Goal: Check status: Check status

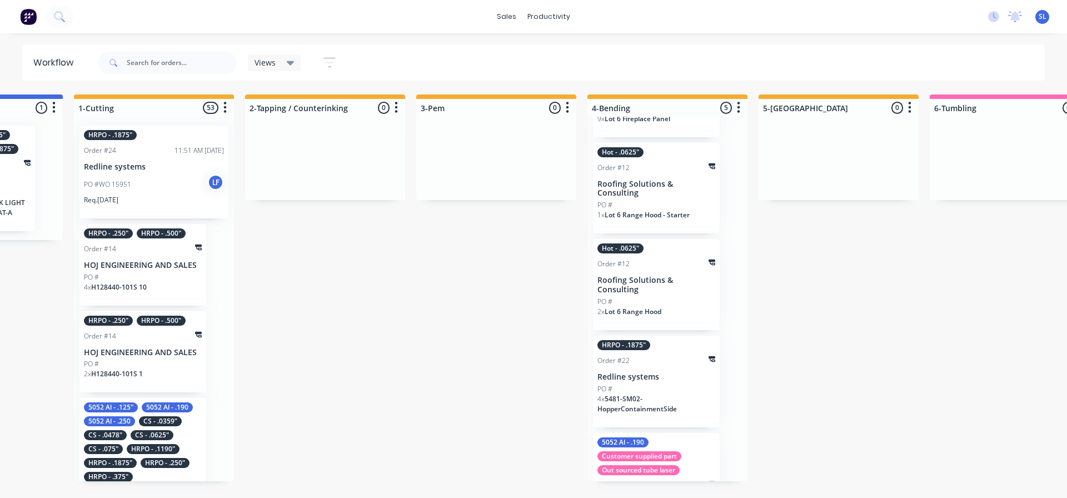
scroll to position [151, 0]
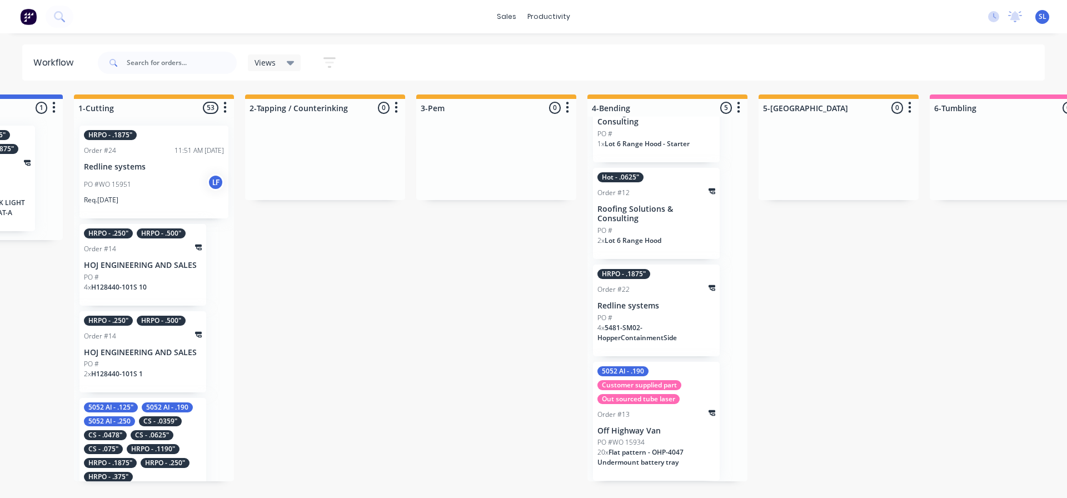
click at [652, 419] on div "Order #13" at bounding box center [656, 414] width 118 height 10
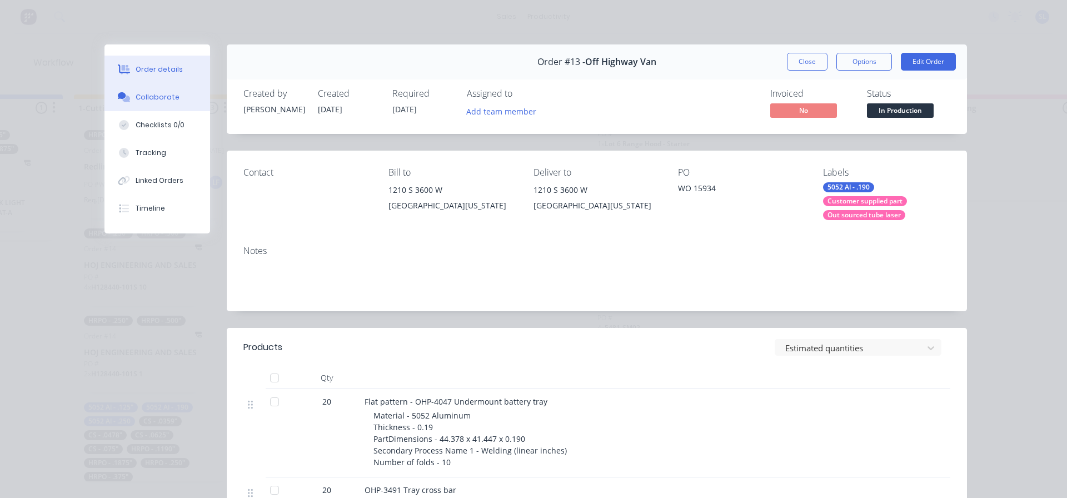
click at [141, 96] on div "Collaborate" at bounding box center [158, 97] width 44 height 10
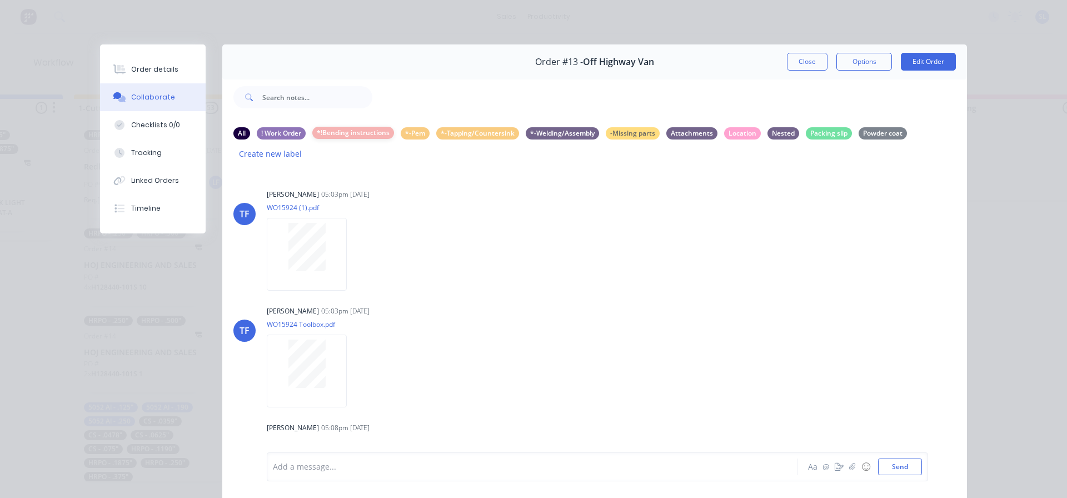
click at [347, 134] on div "*!Bending instructions" at bounding box center [353, 133] width 82 height 12
click at [734, 133] on div "Location" at bounding box center [742, 133] width 37 height 12
click at [234, 131] on div "All" at bounding box center [241, 133] width 17 height 12
click at [738, 135] on div "Location" at bounding box center [742, 133] width 37 height 12
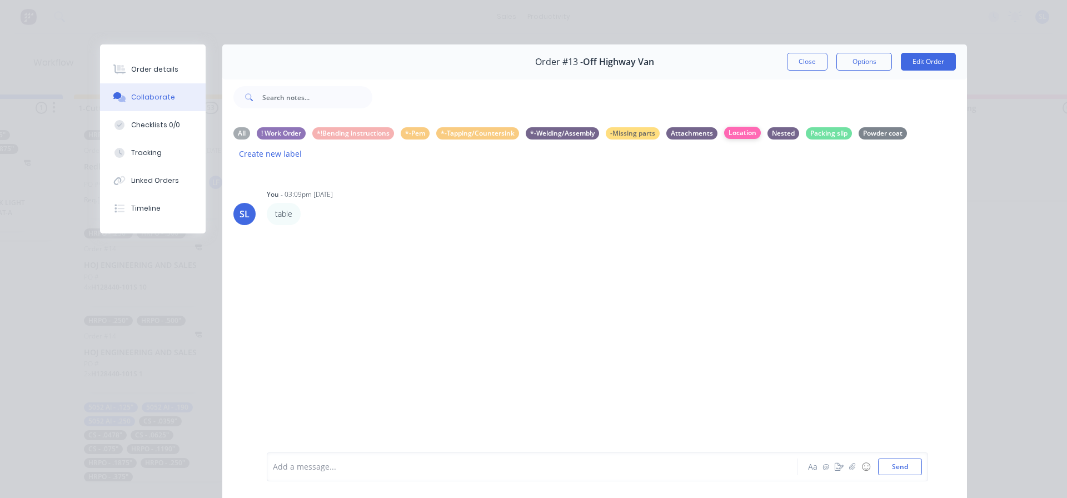
click at [743, 133] on div "Location" at bounding box center [742, 133] width 37 height 12
click at [731, 132] on div "Location" at bounding box center [742, 133] width 37 height 12
click at [459, 130] on div "*-Tapping/Countersink" at bounding box center [477, 133] width 83 height 12
click at [330, 133] on div "*!Bending instructions" at bounding box center [353, 133] width 82 height 12
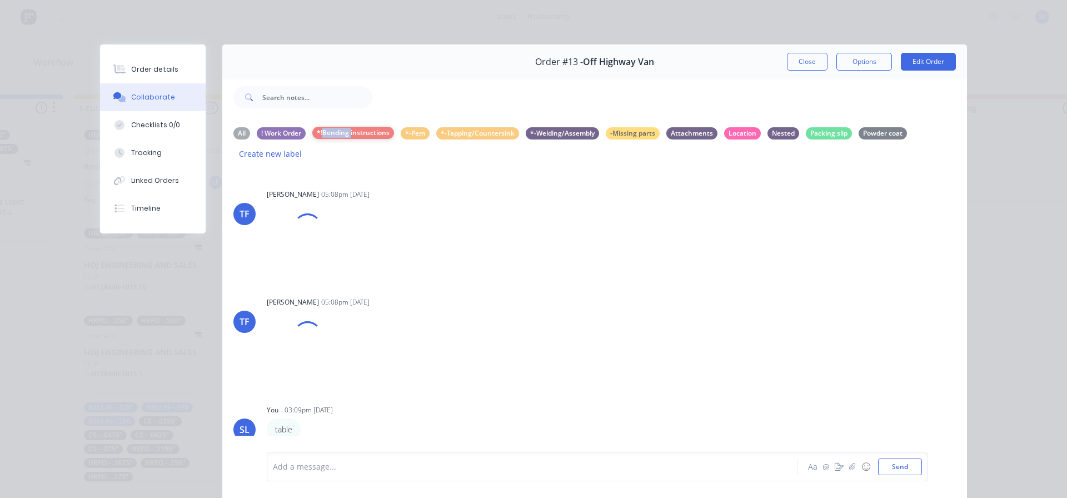
click at [330, 133] on div "*!Bending instructions" at bounding box center [353, 133] width 82 height 12
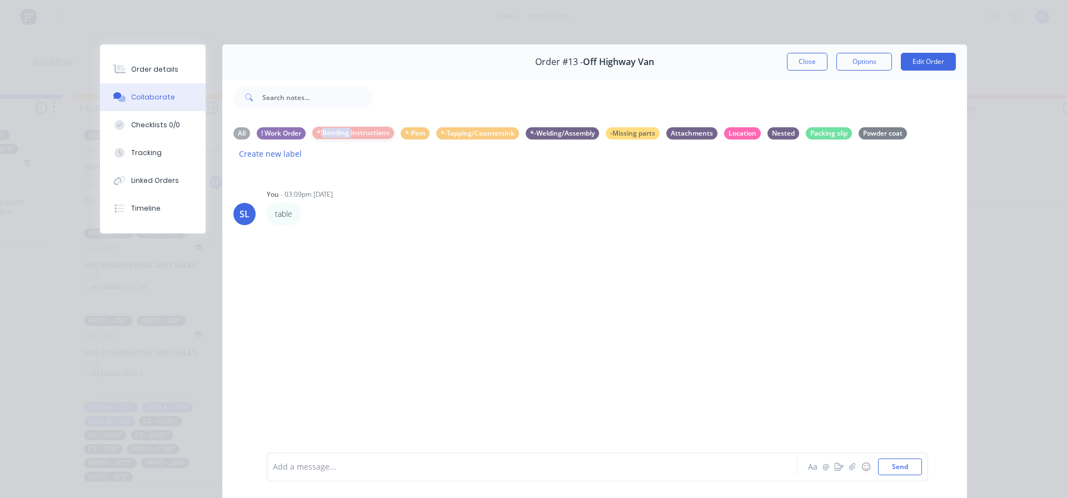
click at [330, 133] on div "*!Bending instructions" at bounding box center [353, 133] width 82 height 12
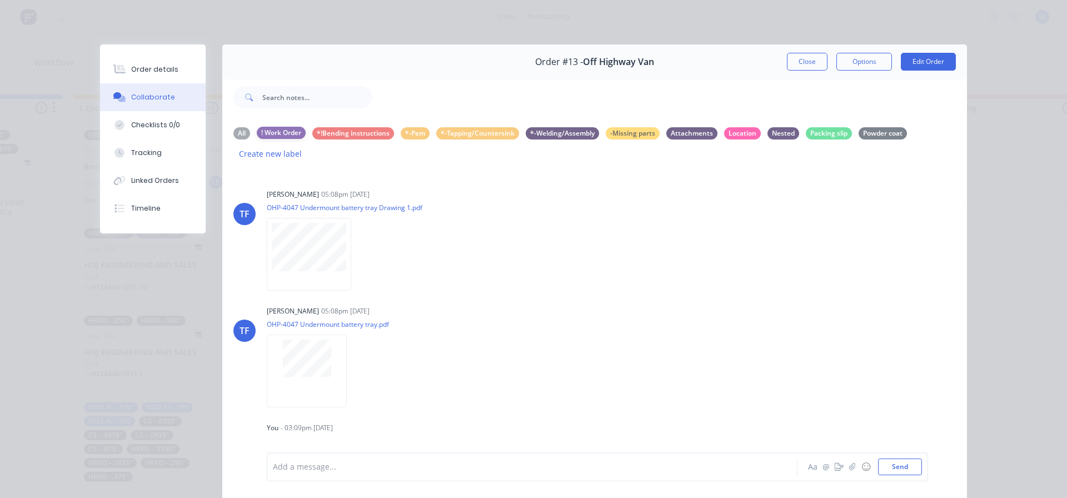
click at [269, 133] on div "! Work Order" at bounding box center [281, 133] width 49 height 12
click at [333, 133] on div "*!Bending instructions" at bounding box center [353, 133] width 82 height 12
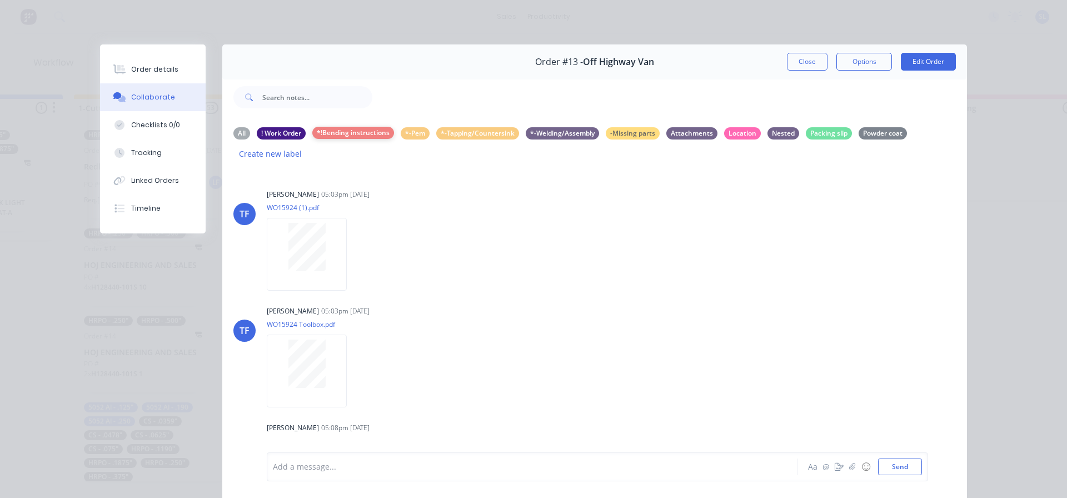
click at [349, 133] on div "*!Bending instructions" at bounding box center [353, 133] width 82 height 12
click at [343, 132] on div "*!Bending instructions" at bounding box center [353, 133] width 82 height 12
click at [725, 131] on div "Location" at bounding box center [742, 133] width 37 height 12
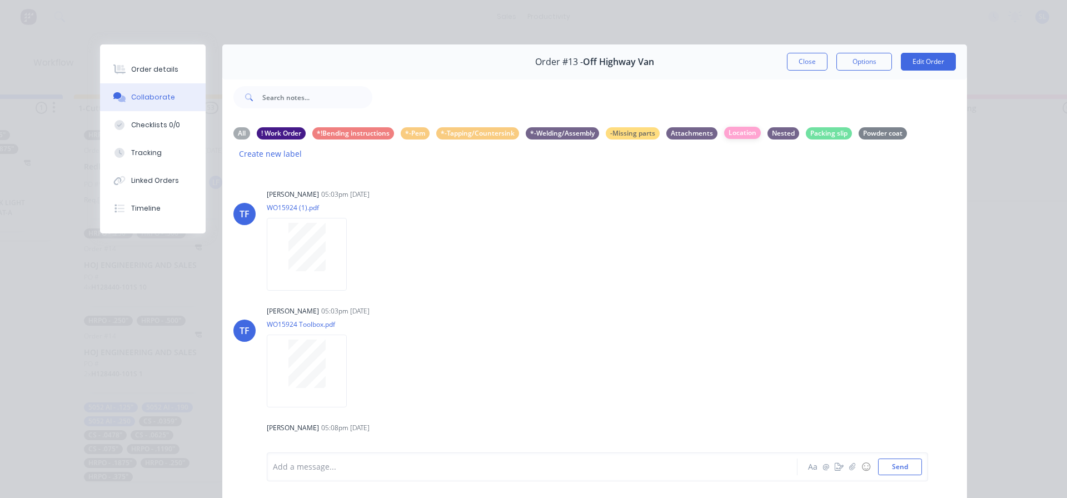
click at [725, 131] on div "Location" at bounding box center [742, 133] width 37 height 12
click at [737, 132] on div "Location" at bounding box center [742, 133] width 37 height 12
click at [724, 137] on div "Location" at bounding box center [742, 133] width 37 height 12
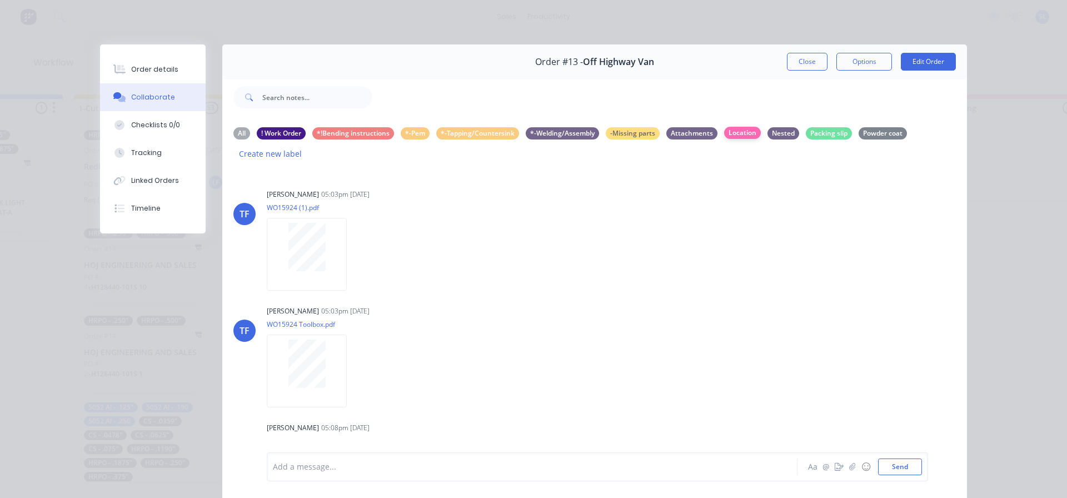
click at [724, 134] on div "Location" at bounding box center [742, 133] width 37 height 12
click at [338, 136] on div "*!Bending instructions" at bounding box center [353, 133] width 82 height 12
click at [236, 135] on div "All" at bounding box center [241, 133] width 17 height 12
click at [357, 133] on div "*!Bending instructions" at bounding box center [353, 133] width 82 height 12
click at [739, 134] on div "Location" at bounding box center [742, 133] width 37 height 12
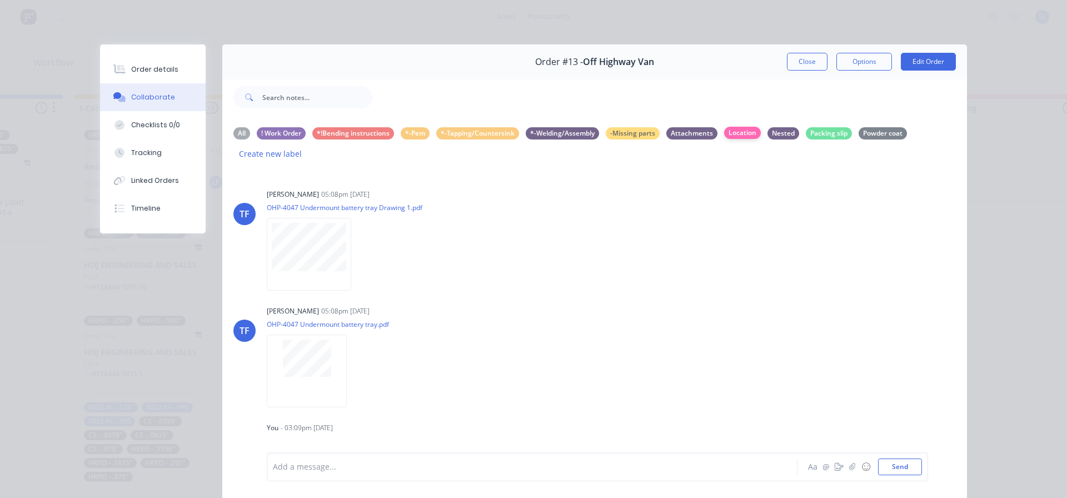
click at [739, 134] on div "Location" at bounding box center [742, 133] width 37 height 12
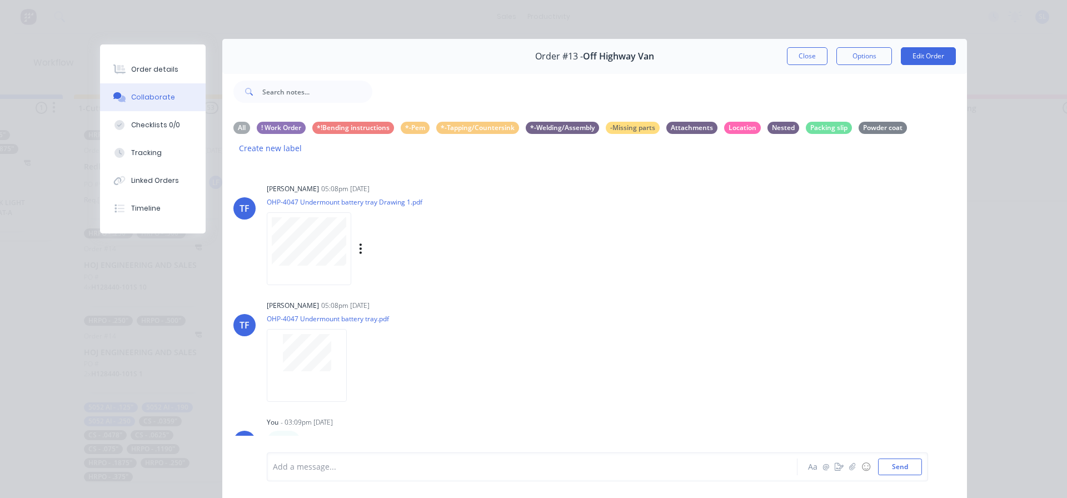
scroll to position [0, 0]
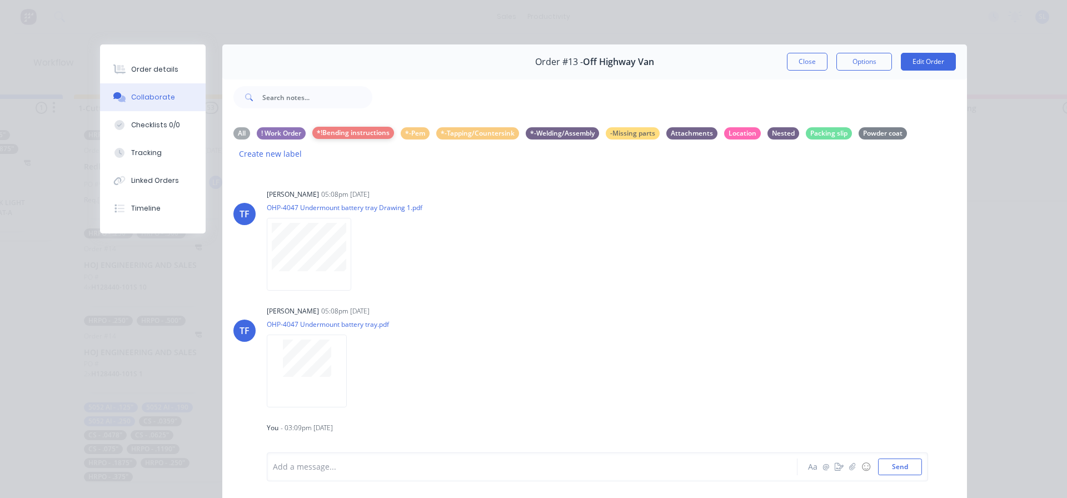
click at [352, 133] on div "*!Bending instructions" at bounding box center [353, 133] width 82 height 12
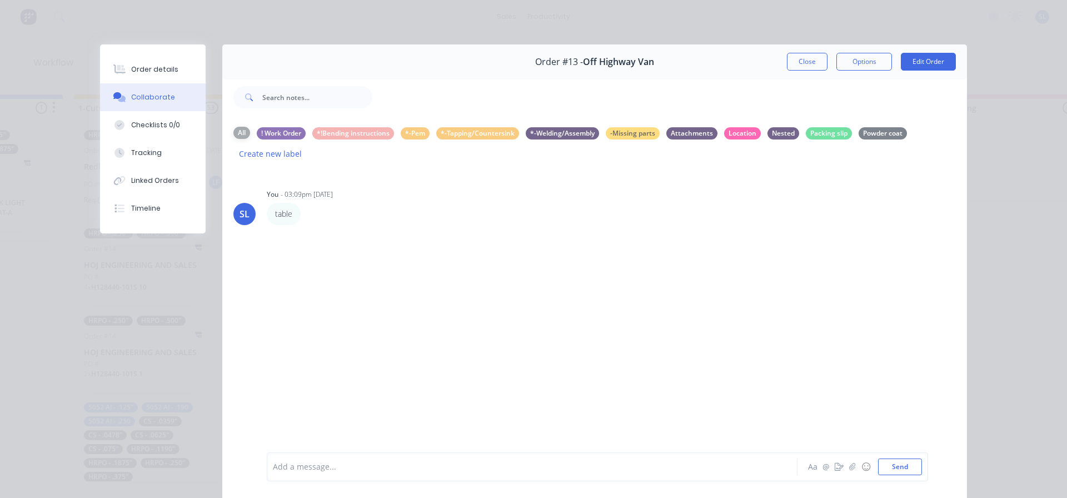
click at [234, 132] on div "All" at bounding box center [241, 133] width 17 height 12
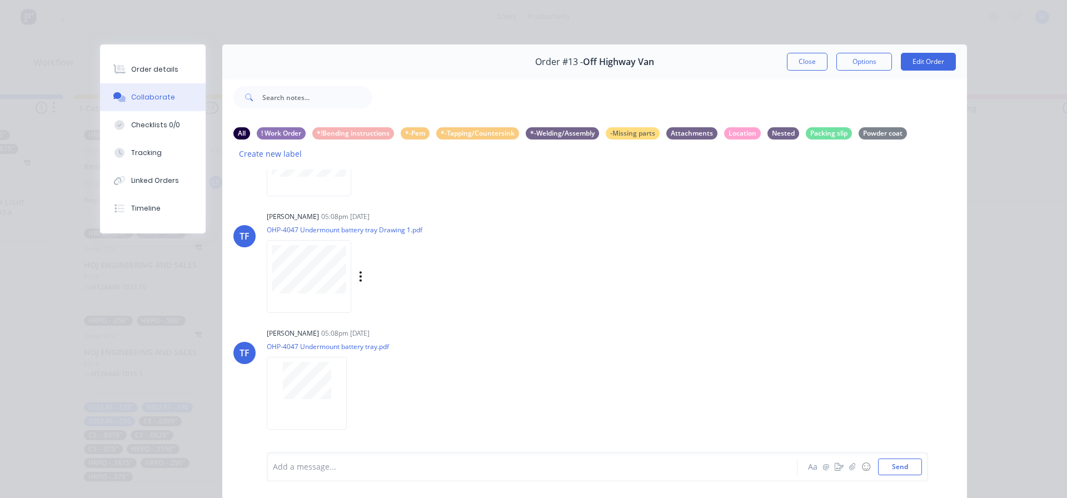
scroll to position [447, 0]
click at [237, 133] on div "All" at bounding box center [241, 133] width 17 height 12
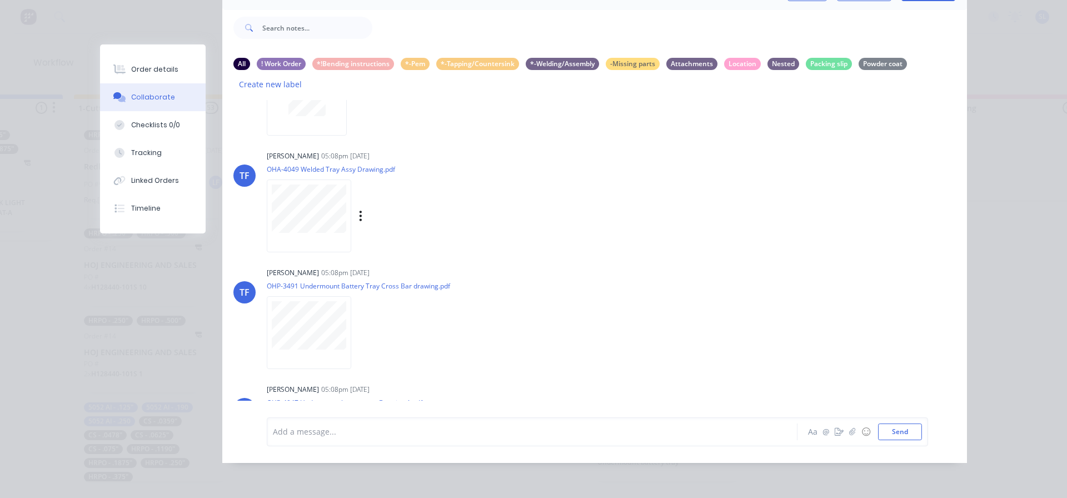
scroll to position [0, 0]
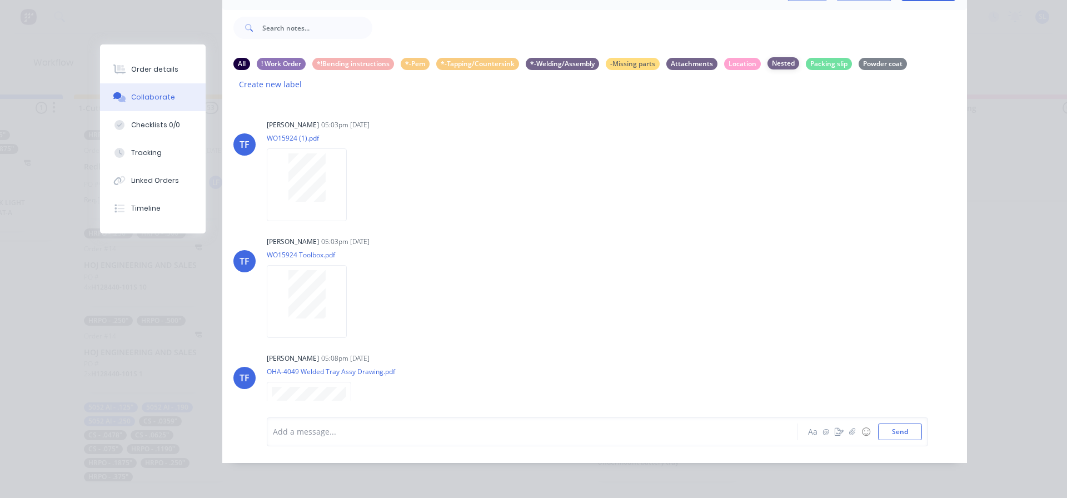
click at [778, 57] on div "Nested" at bounding box center [783, 63] width 32 height 12
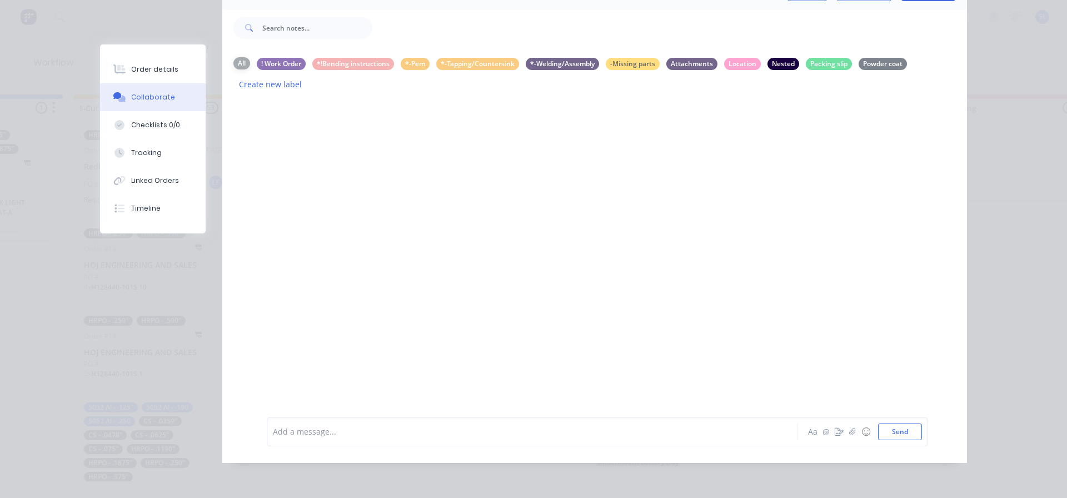
click at [242, 57] on div "All" at bounding box center [241, 63] width 17 height 12
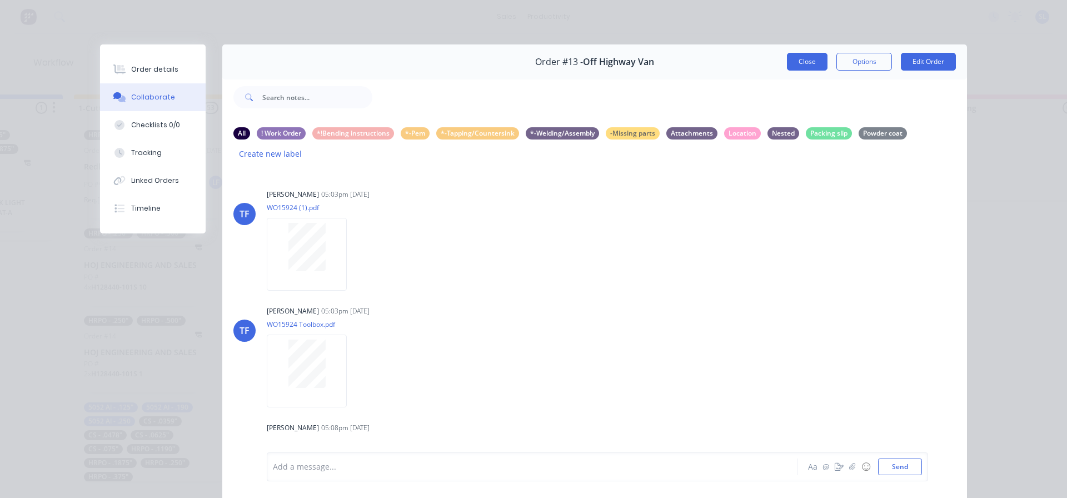
click at [798, 60] on button "Close" at bounding box center [807, 62] width 41 height 18
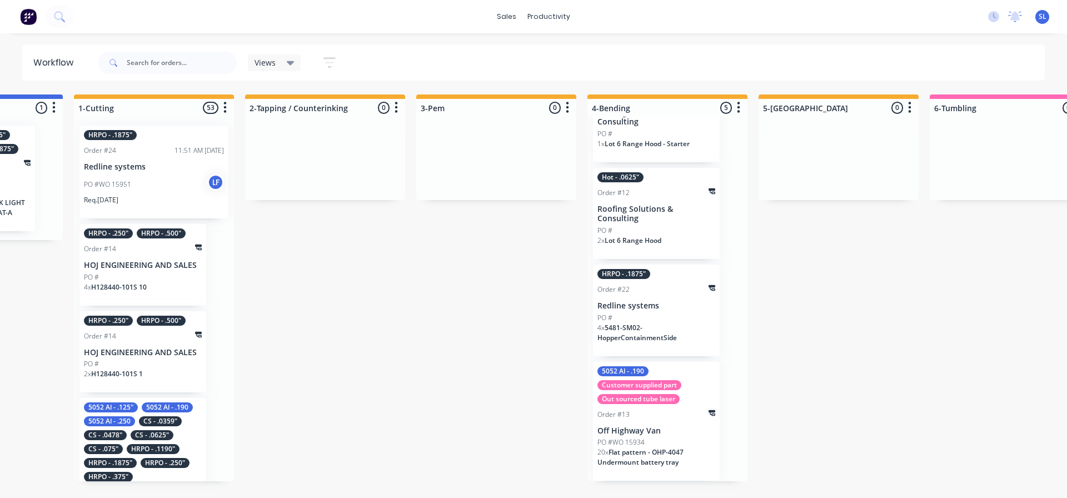
click at [90, 19] on div "sales productivity sales Sales Orders Customers Price Level Manager productivit…" at bounding box center [533, 16] width 1067 height 33
click at [88, 16] on div "sales productivity sales Sales Orders Customers Price Level Manager productivit…" at bounding box center [533, 16] width 1067 height 33
click at [87, 16] on div "sales productivity sales Sales Orders Customers Price Level Manager productivit…" at bounding box center [533, 16] width 1067 height 33
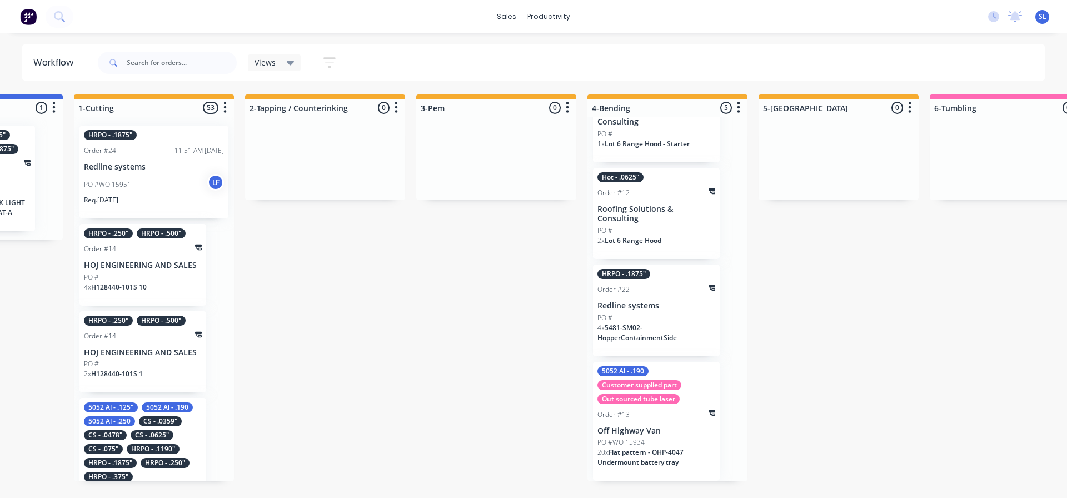
click at [92, 23] on div "sales productivity sales Sales Orders Customers Price Level Manager productivit…" at bounding box center [533, 16] width 1067 height 33
click at [136, 62] on input "text" at bounding box center [182, 63] width 110 height 22
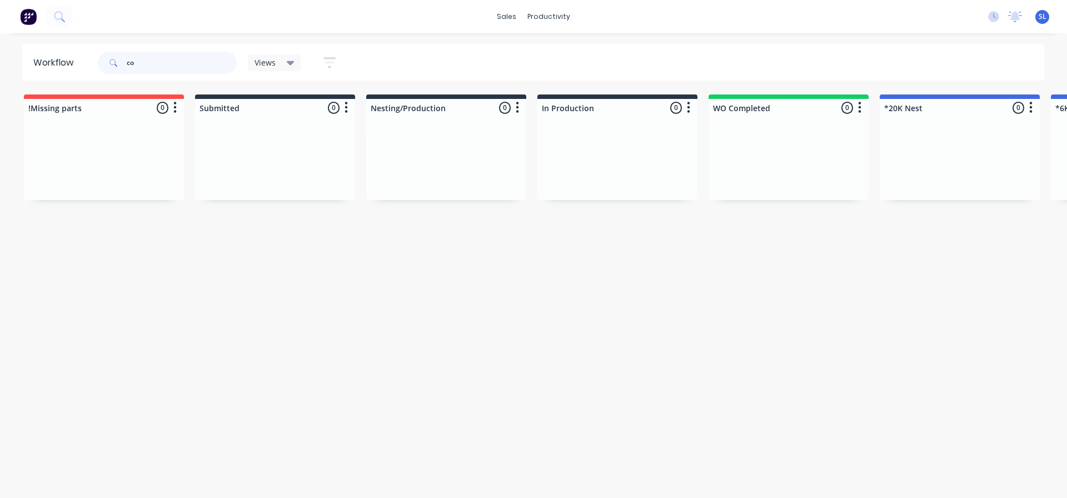
type input "c"
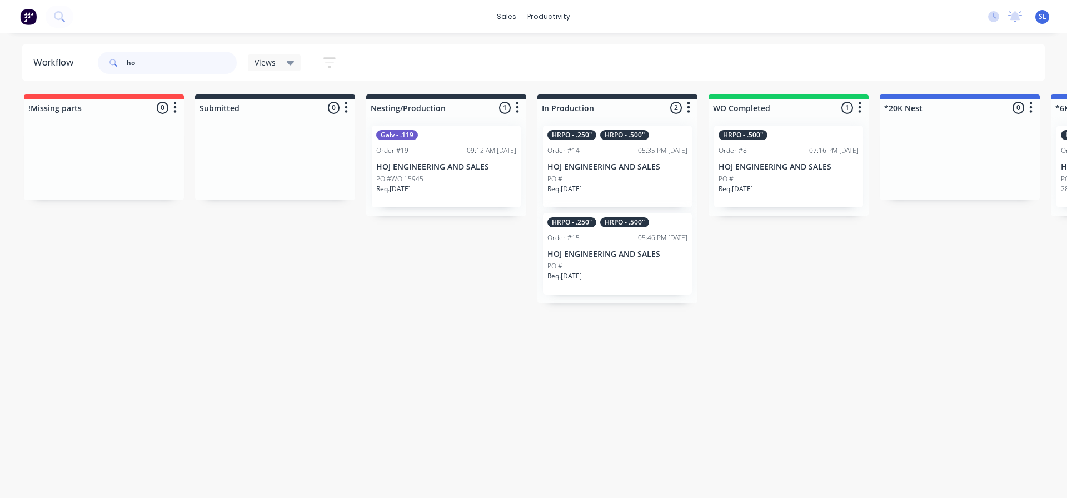
type input "h"
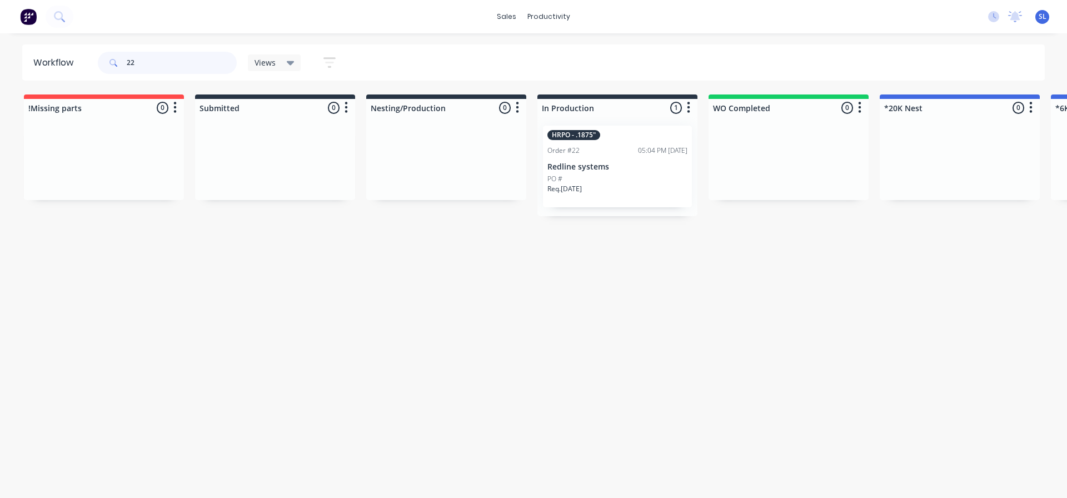
type input "2"
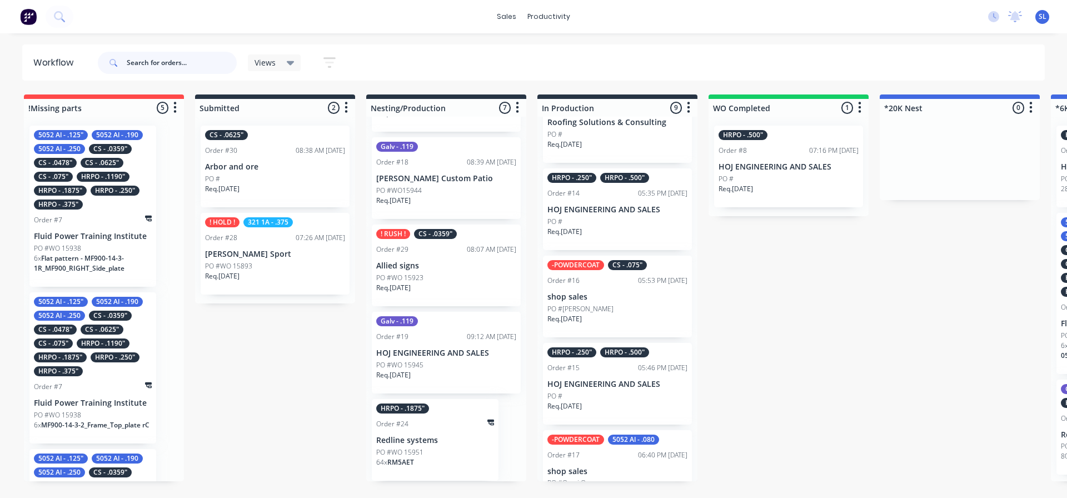
scroll to position [333, 0]
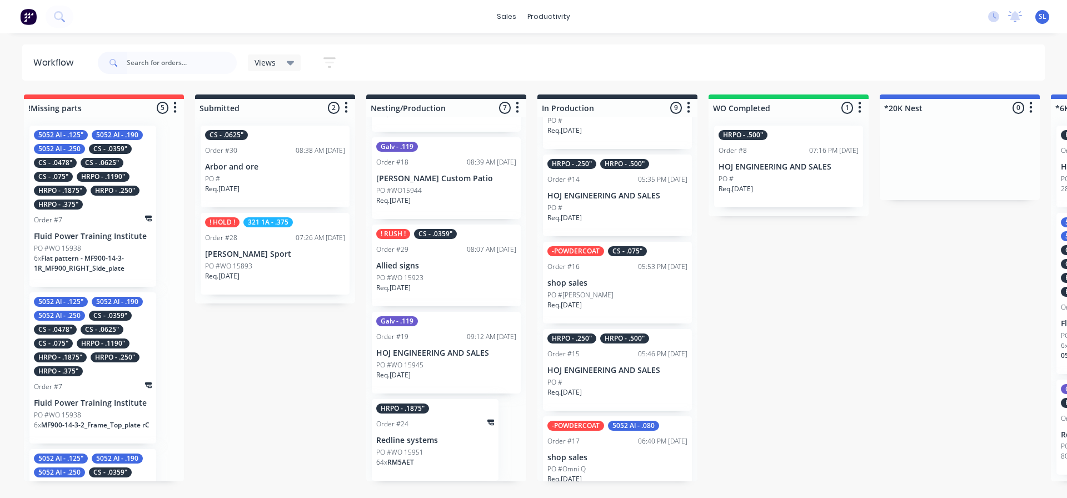
click at [616, 226] on div "Req. [DATE]" at bounding box center [617, 222] width 140 height 19
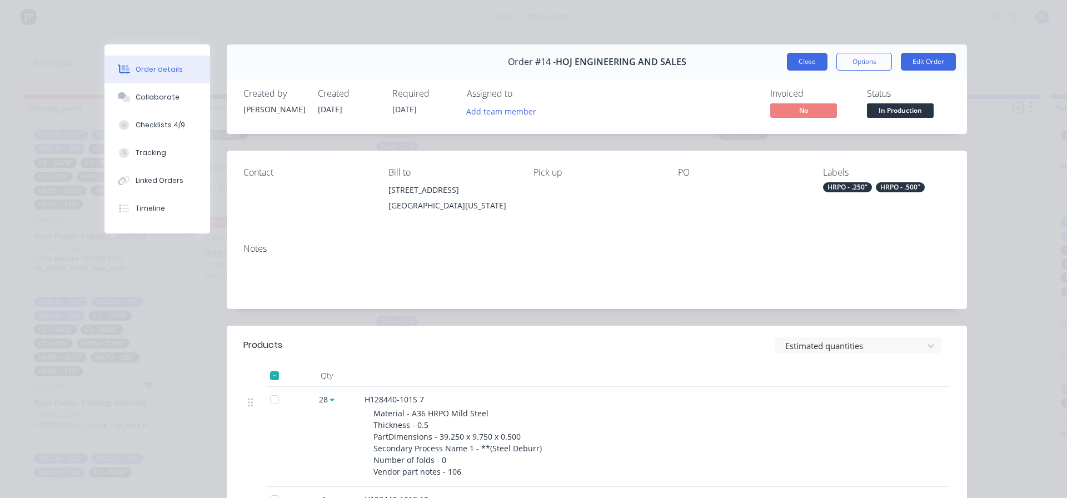
click at [797, 57] on button "Close" at bounding box center [807, 62] width 41 height 18
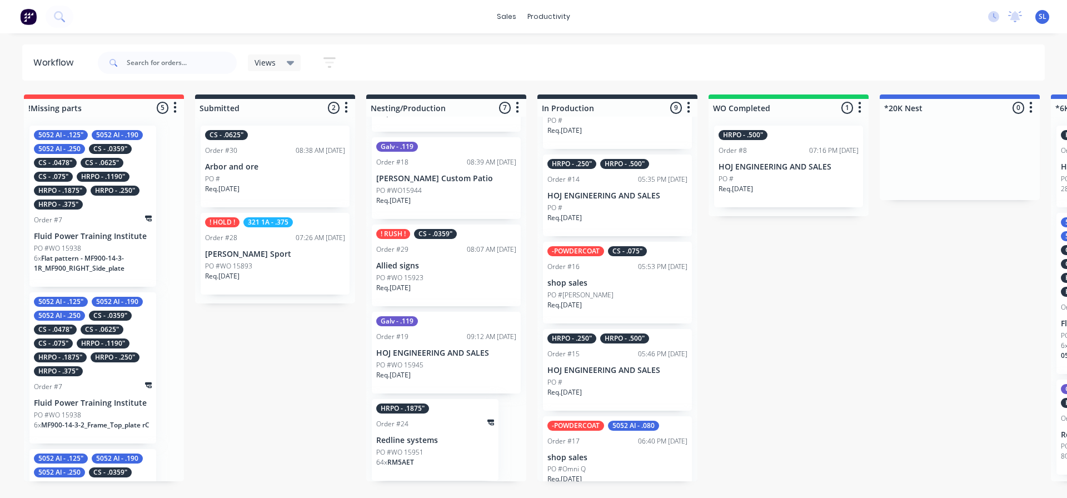
click at [604, 406] on div "Req. [DATE]" at bounding box center [617, 396] width 140 height 19
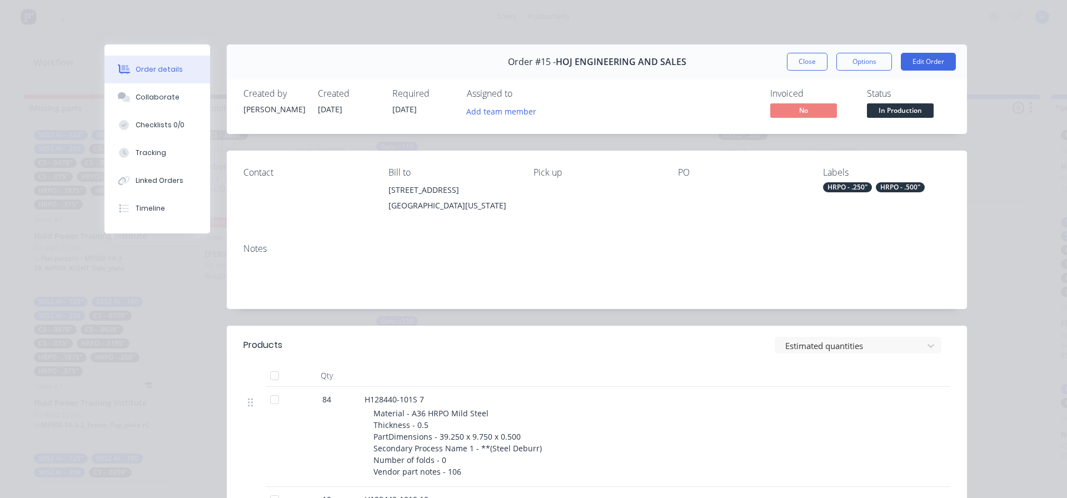
click at [521, 21] on div "Order details Collaborate Checklists 0/0 Tracking Linked Orders Timeline Order …" at bounding box center [533, 249] width 1067 height 498
click at [143, 151] on div "Tracking" at bounding box center [151, 153] width 31 height 10
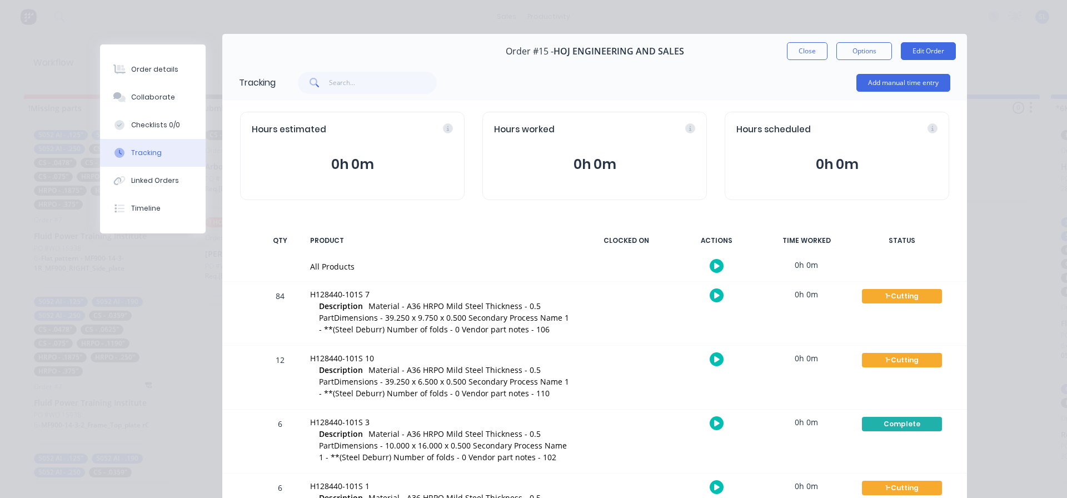
scroll to position [0, 0]
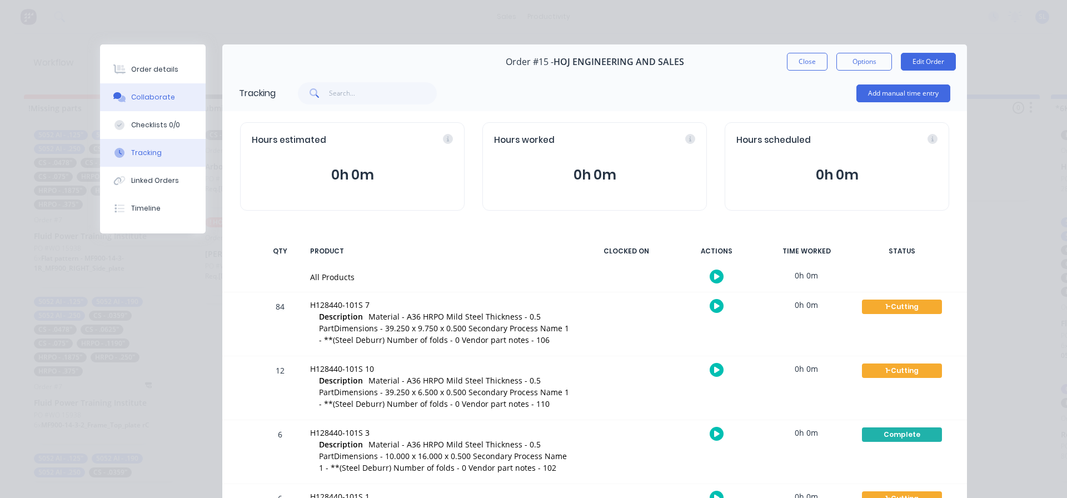
click at [141, 96] on div "Collaborate" at bounding box center [153, 97] width 44 height 10
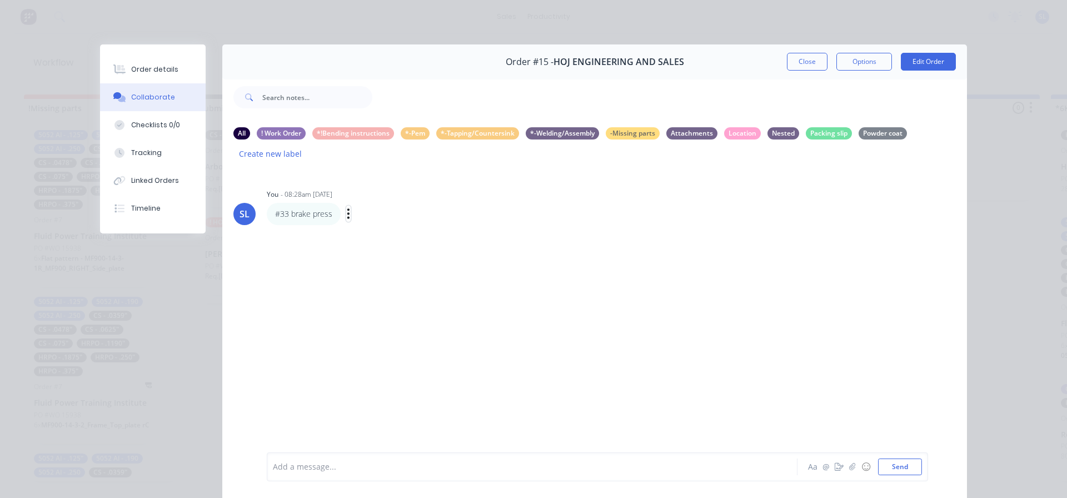
click at [347, 211] on icon "button" at bounding box center [348, 213] width 3 height 13
click at [368, 216] on button "Labels" at bounding box center [389, 215] width 70 height 18
click at [347, 214] on icon "button" at bounding box center [348, 213] width 3 height 13
click at [362, 215] on button "Labels" at bounding box center [389, 215] width 70 height 18
click at [688, 277] on div "SL You - 08:28am [DATE] #33 brake press Labels Edit Delete" at bounding box center [594, 319] width 744 height 301
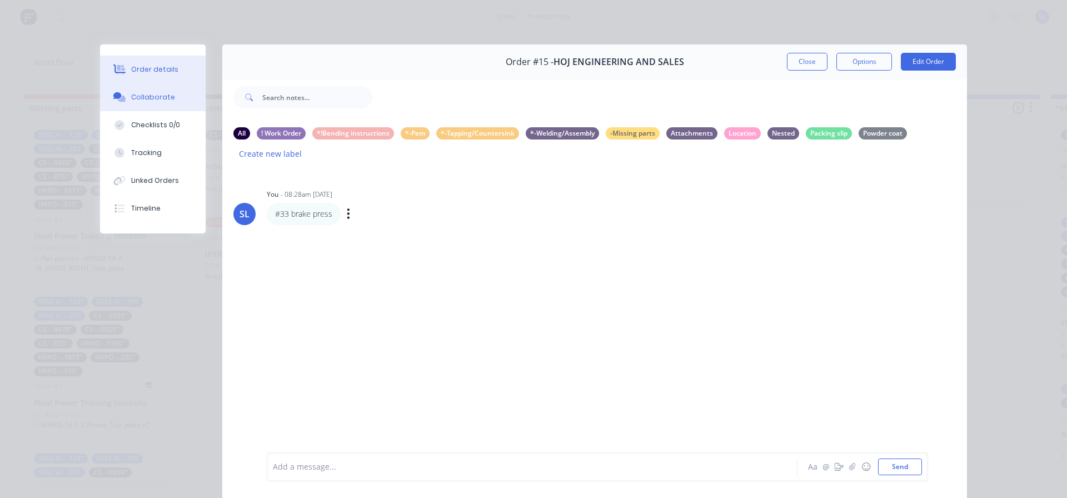
click at [148, 67] on div "Order details" at bounding box center [154, 69] width 47 height 10
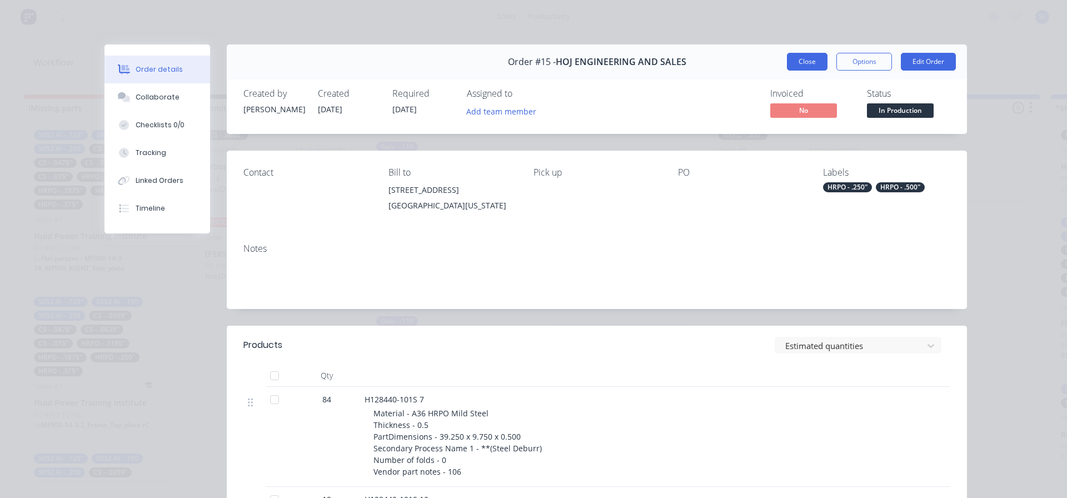
click at [797, 59] on button "Close" at bounding box center [807, 62] width 41 height 18
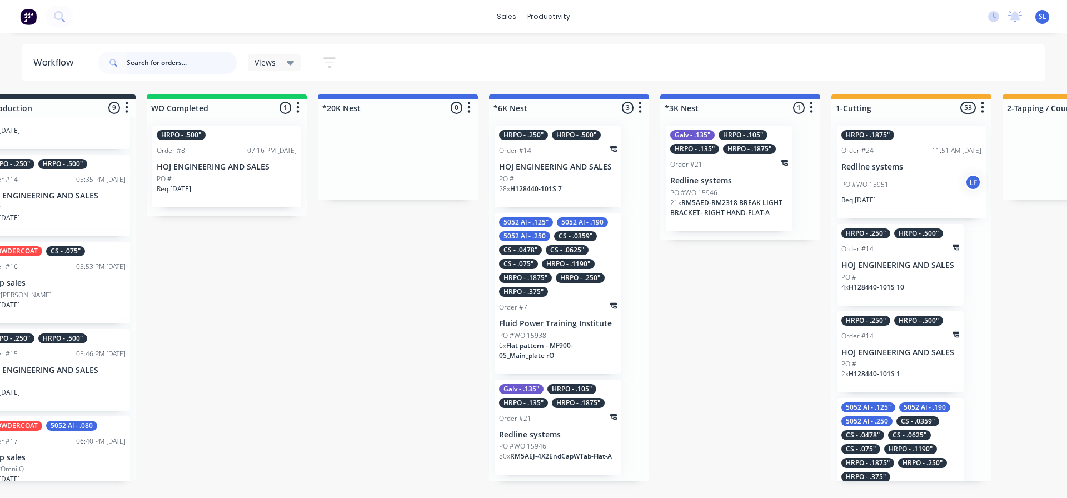
scroll to position [0, 605]
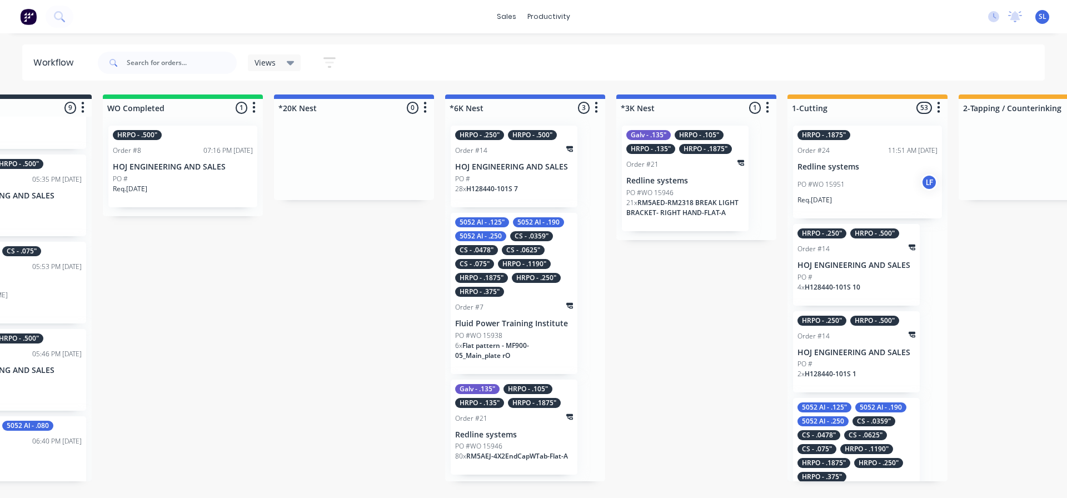
click at [519, 182] on div "PO #" at bounding box center [514, 179] width 118 height 10
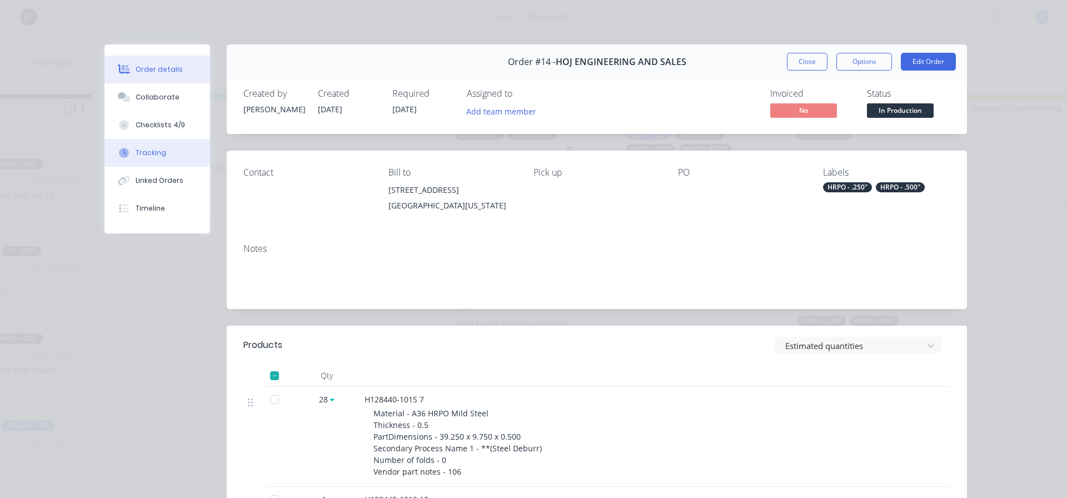
click at [136, 152] on div "Tracking" at bounding box center [151, 153] width 31 height 10
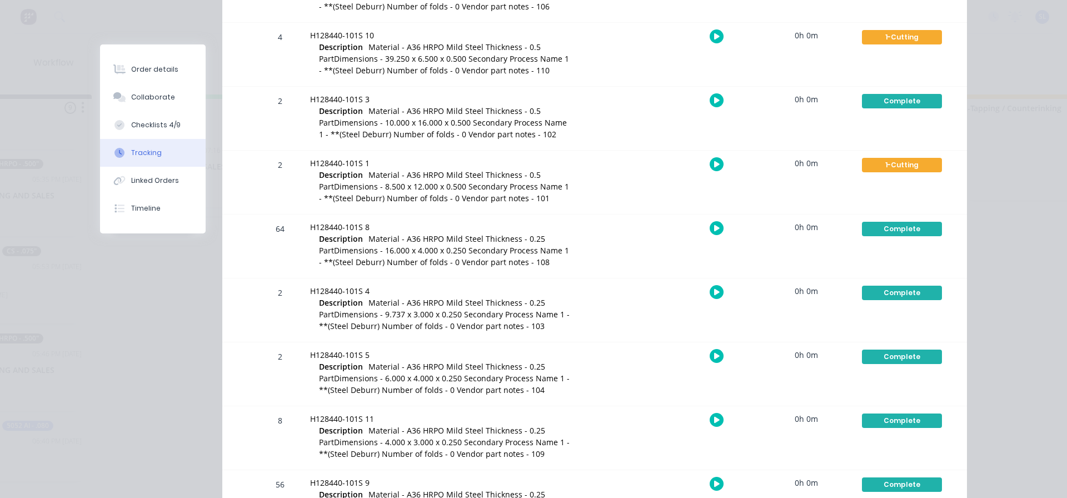
scroll to position [0, 0]
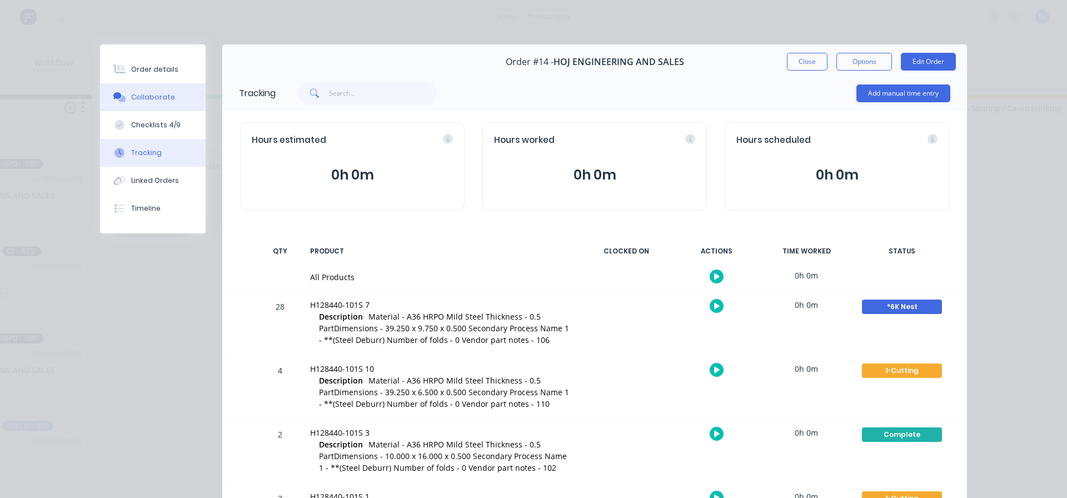
click at [138, 98] on div "Collaborate" at bounding box center [153, 97] width 44 height 10
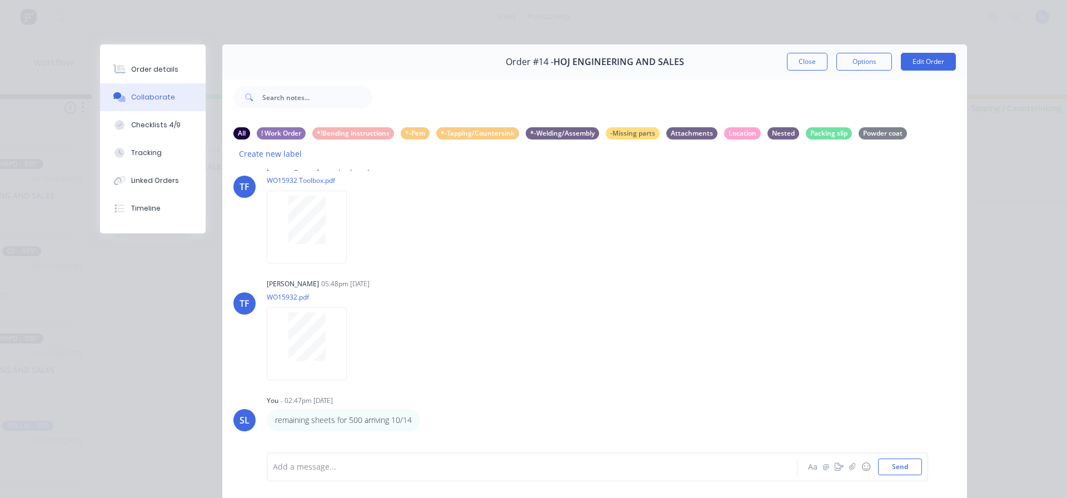
scroll to position [36, 0]
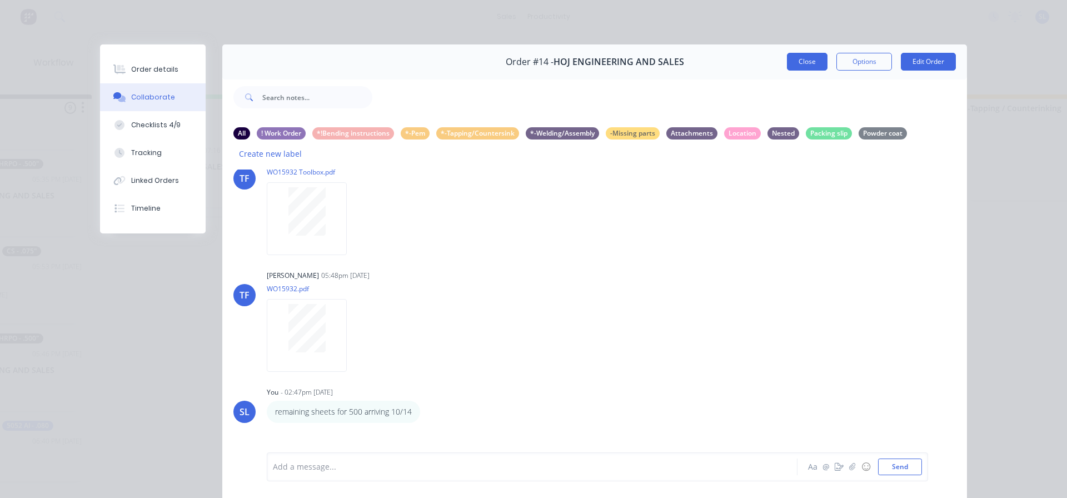
click at [795, 58] on button "Close" at bounding box center [807, 62] width 41 height 18
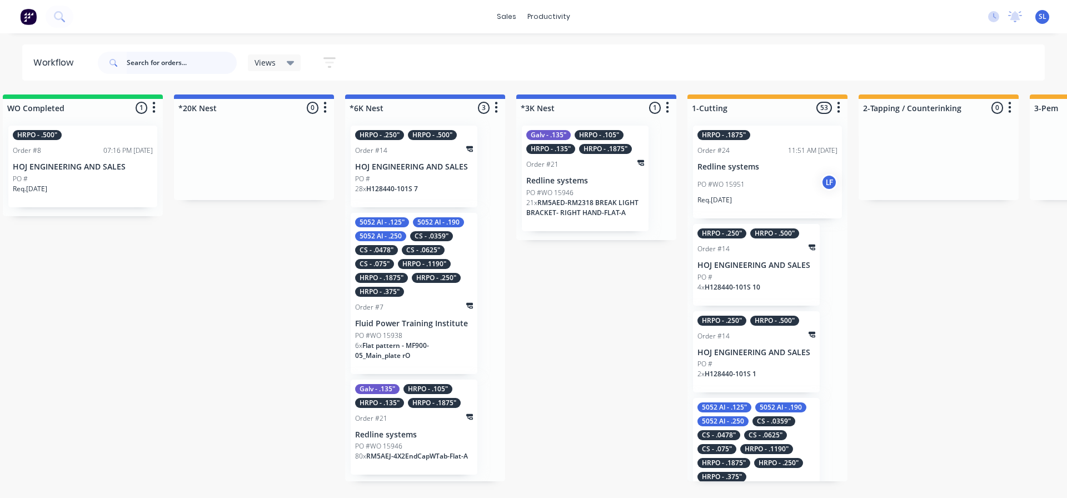
scroll to position [0, 693]
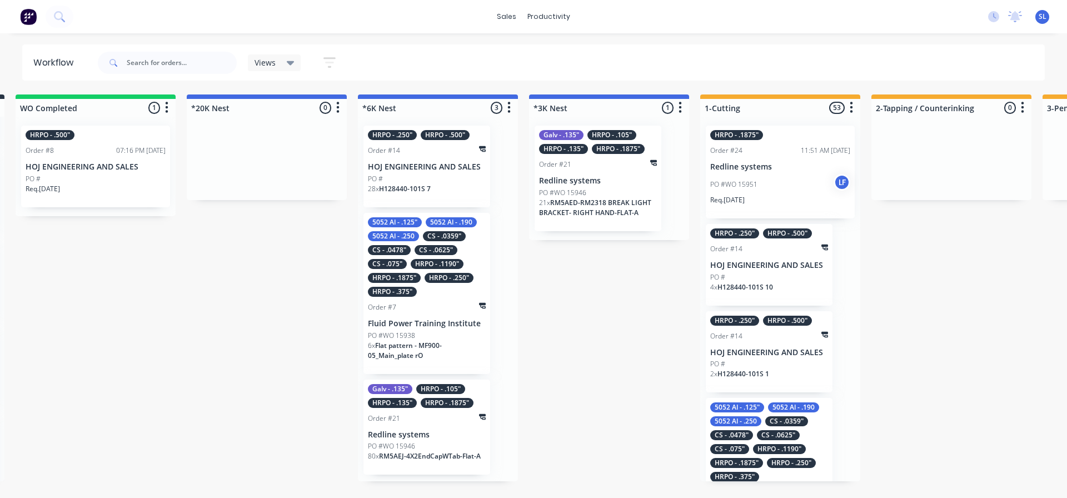
click at [419, 184] on span "H128440-101S 7" at bounding box center [405, 188] width 52 height 9
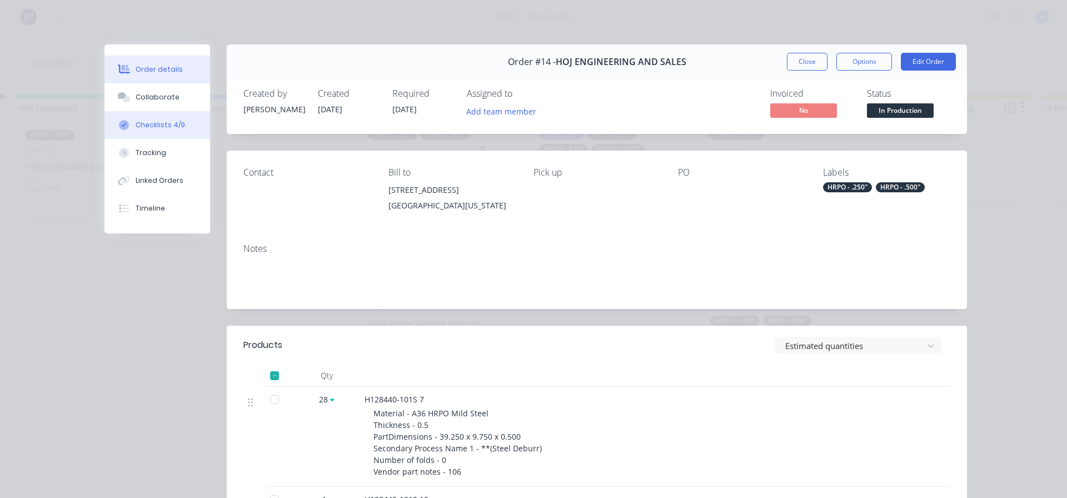
click at [147, 124] on div "Checklists 4/9" at bounding box center [160, 125] width 49 height 10
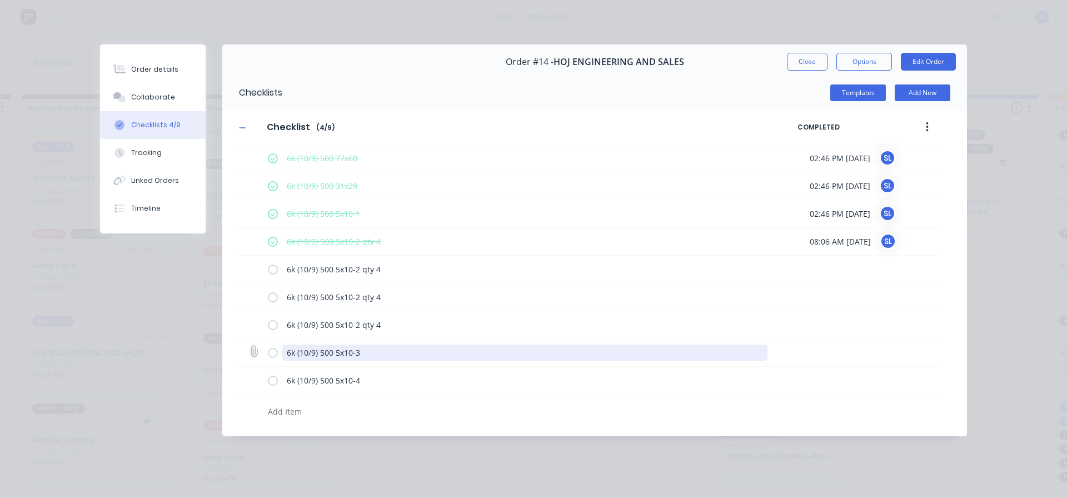
scroll to position [0, 0]
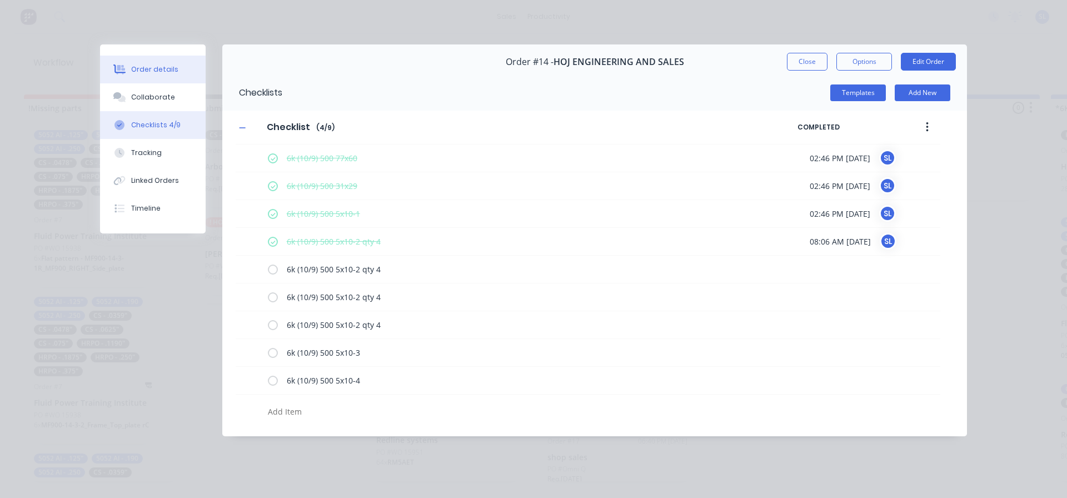
click at [153, 68] on div "Order details" at bounding box center [154, 69] width 47 height 10
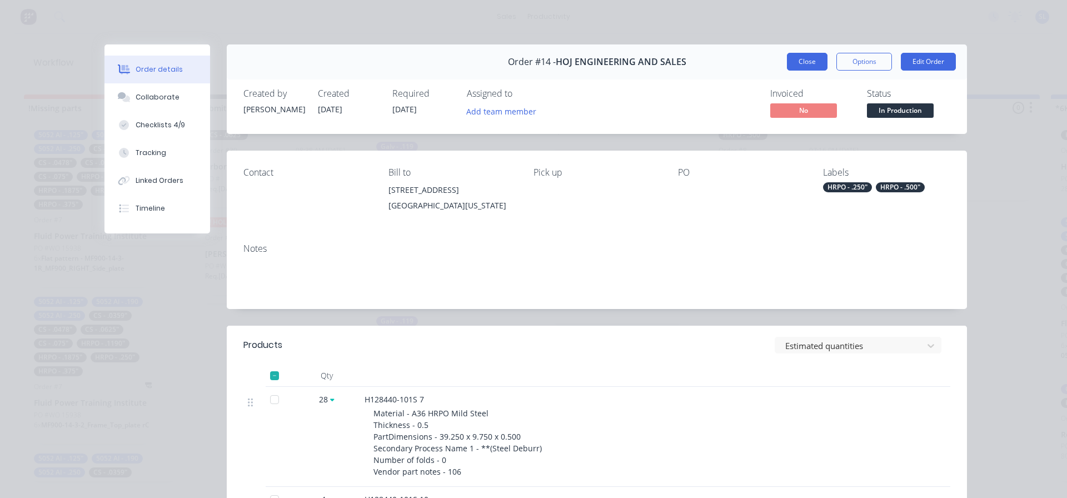
click at [802, 61] on button "Close" at bounding box center [807, 62] width 41 height 18
